Goal: Use online tool/utility: Utilize a website feature to perform a specific function

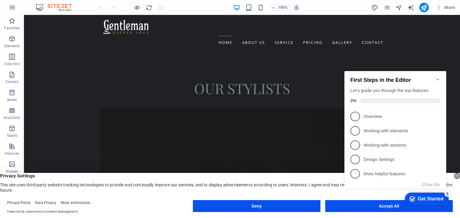
scroll to position [1338, 0]
click at [438, 79] on icon "Minimize checklist" at bounding box center [437, 80] width 3 height 2
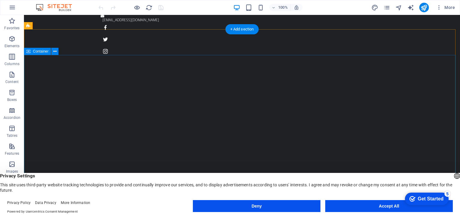
scroll to position [0, 0]
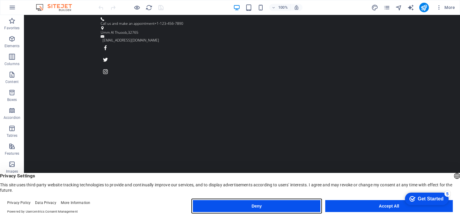
click at [284, 204] on button "Deny" at bounding box center [256, 207] width 127 height 12
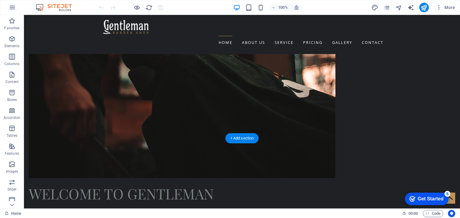
scroll to position [550, 0]
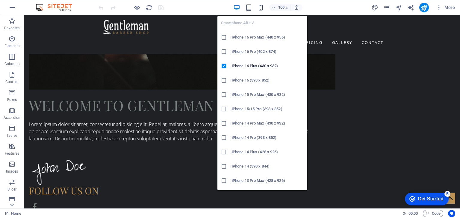
click at [261, 5] on icon "button" at bounding box center [260, 7] width 7 height 7
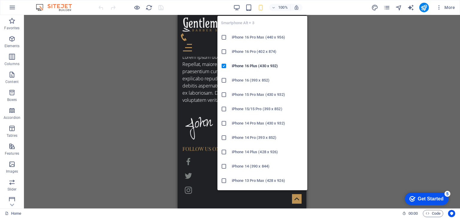
click at [253, 37] on h6 "iPhone 16 Pro Max (440 x 956)" at bounding box center [268, 37] width 72 height 7
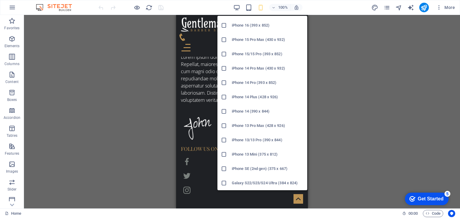
scroll to position [74, 0]
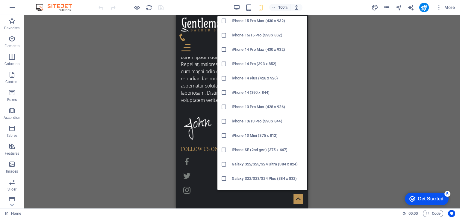
click at [255, 121] on h6 "iPhone 13/13 Pro (390 x 844)" at bounding box center [268, 121] width 72 height 7
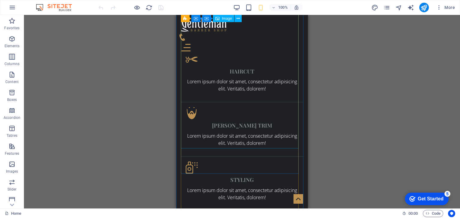
scroll to position [991, 0]
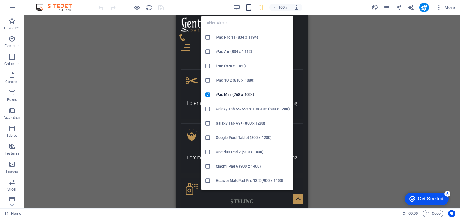
click at [248, 10] on icon "button" at bounding box center [248, 7] width 7 height 7
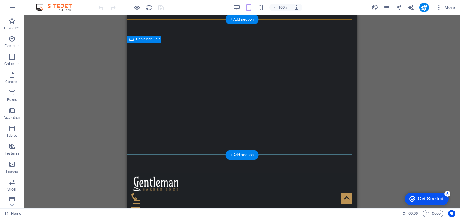
scroll to position [0, 0]
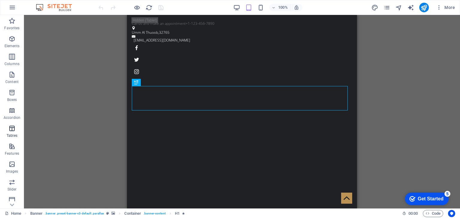
click at [12, 128] on icon "button" at bounding box center [11, 128] width 7 height 7
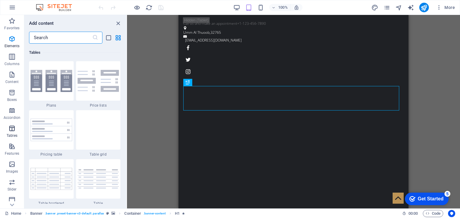
scroll to position [2073, 0]
click at [87, 134] on img at bounding box center [99, 130] width 42 height 22
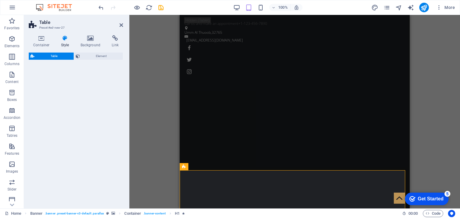
select select "preset-table-v3-border-cross"
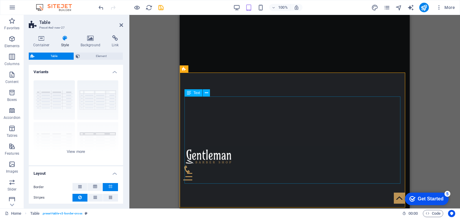
scroll to position [97, 0]
